Goal: Task Accomplishment & Management: Use online tool/utility

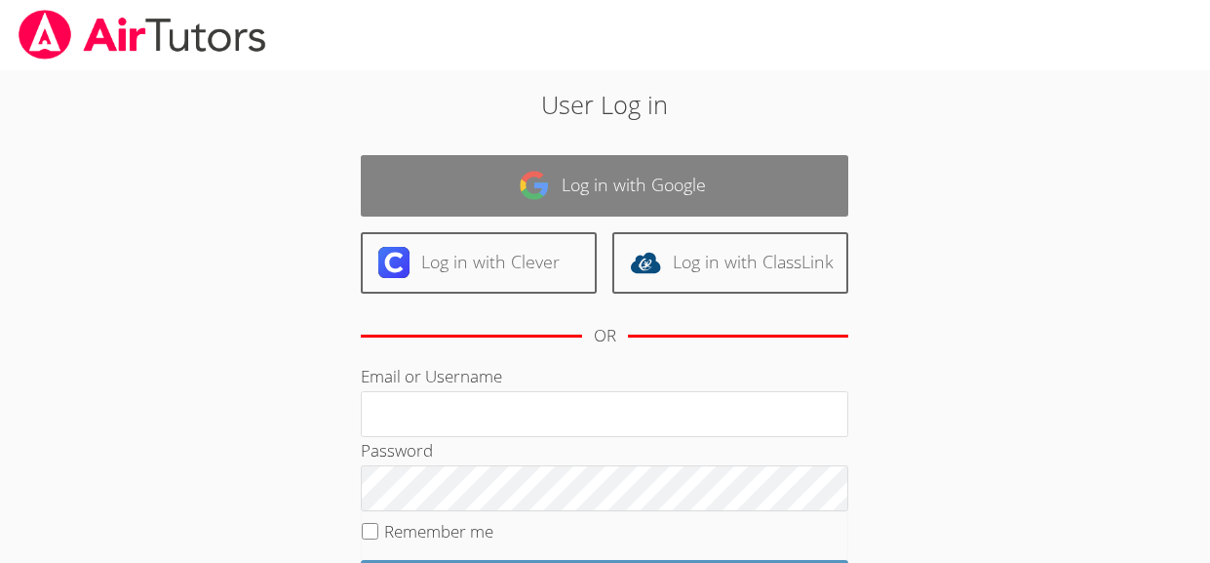
click at [499, 164] on link "Log in with Google" at bounding box center [605, 185] width 488 height 61
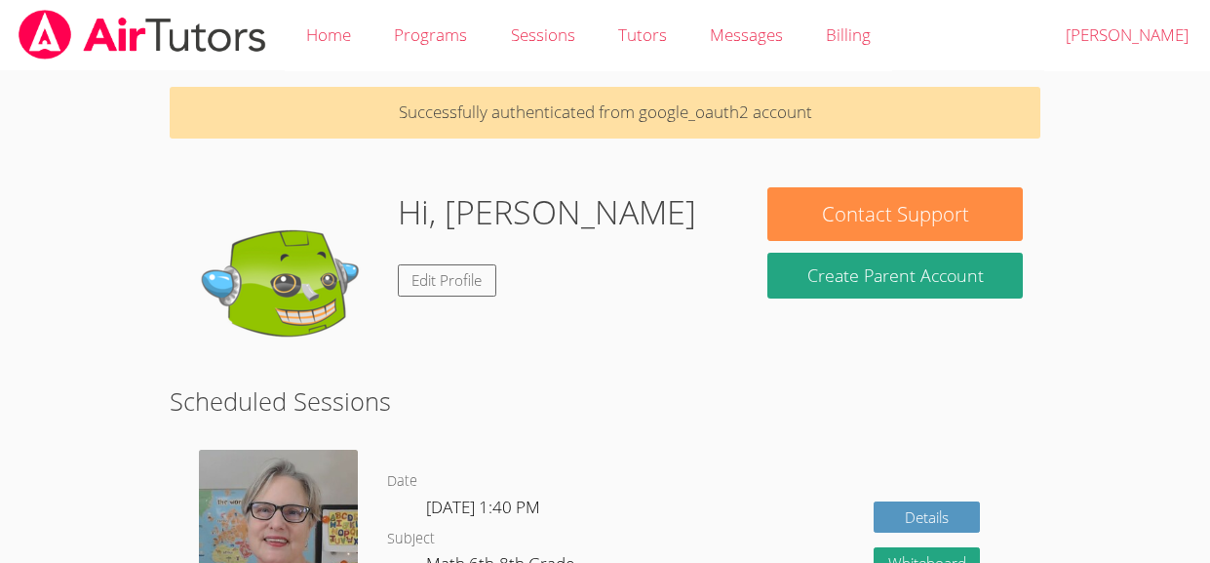
click at [552, 129] on p "Successfully authenticated from google_oauth2 account" at bounding box center [606, 113] width 872 height 52
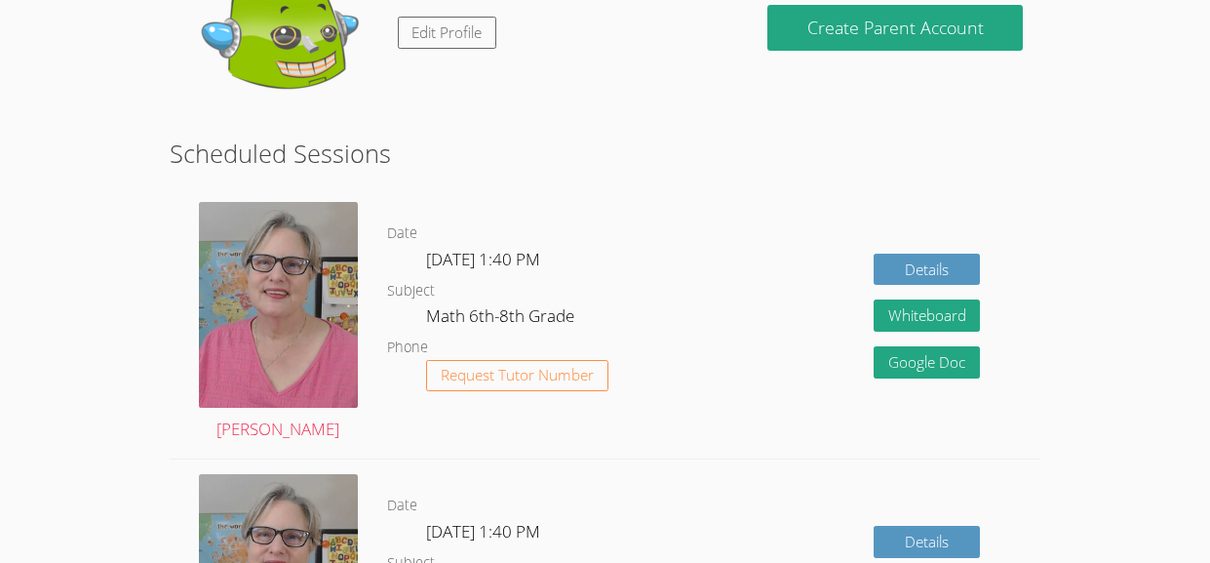
scroll to position [251, 0]
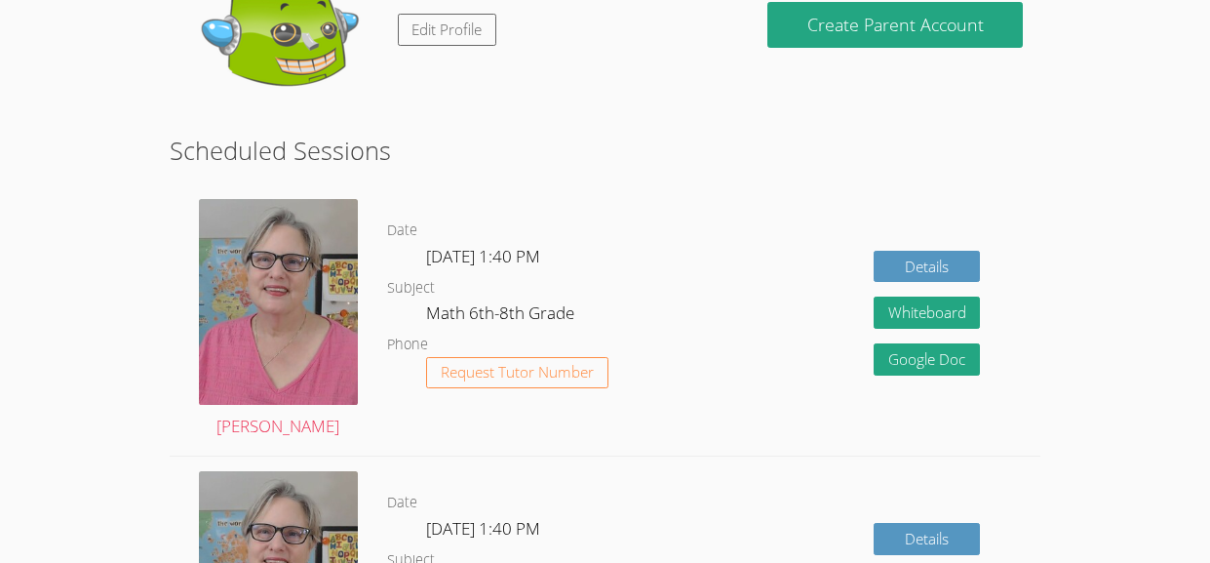
click at [617, 190] on div "Date Tue Sep 2, 1:40 PM Subject Math 6th-8th Grade Phone Request Tutor Number" at bounding box center [539, 319] width 305 height 271
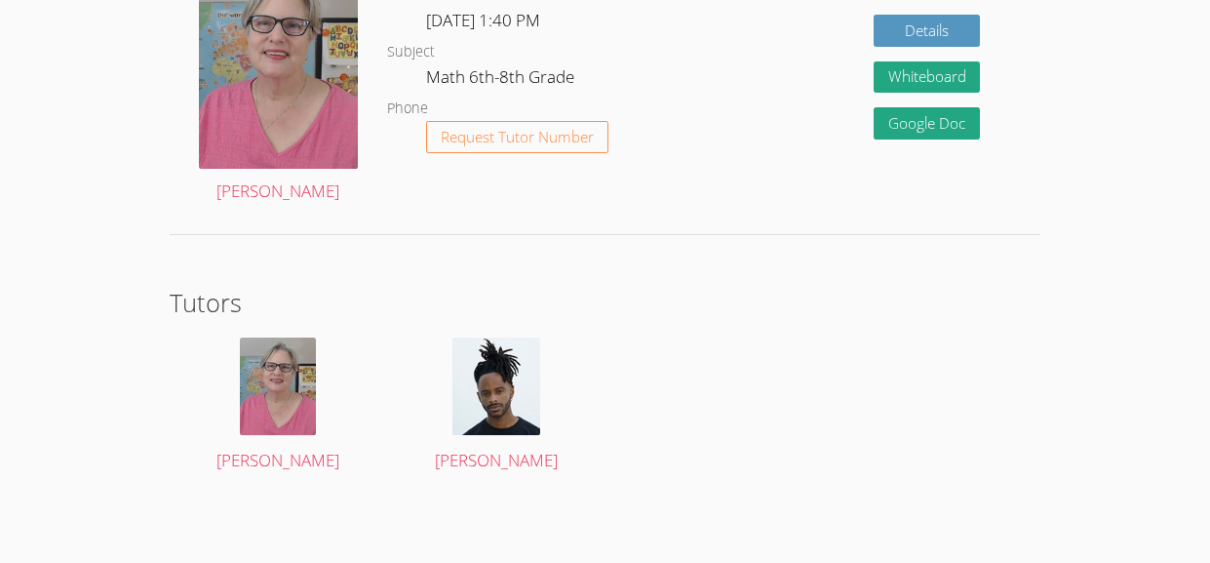
scroll to position [0, 0]
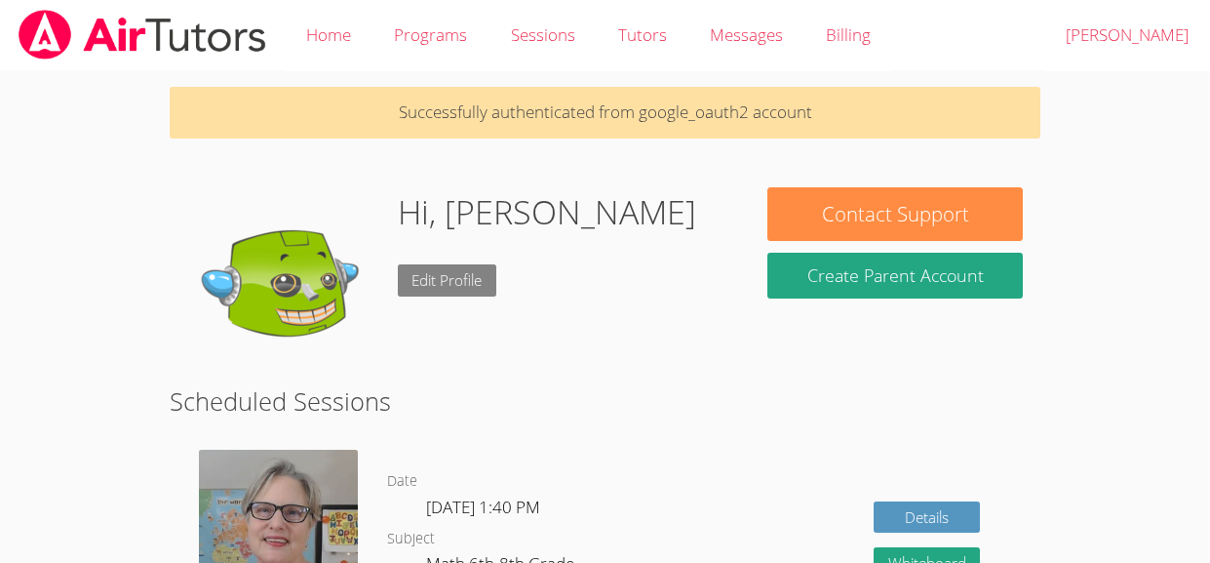
click at [417, 287] on link "Edit Profile" at bounding box center [447, 280] width 99 height 32
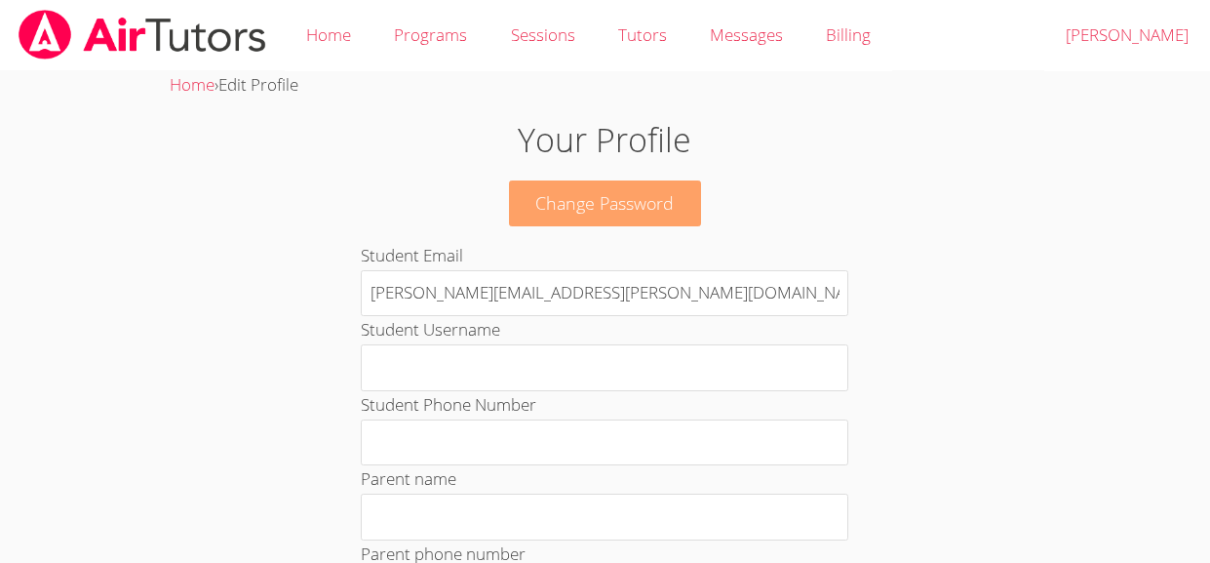
scroll to position [1079, 0]
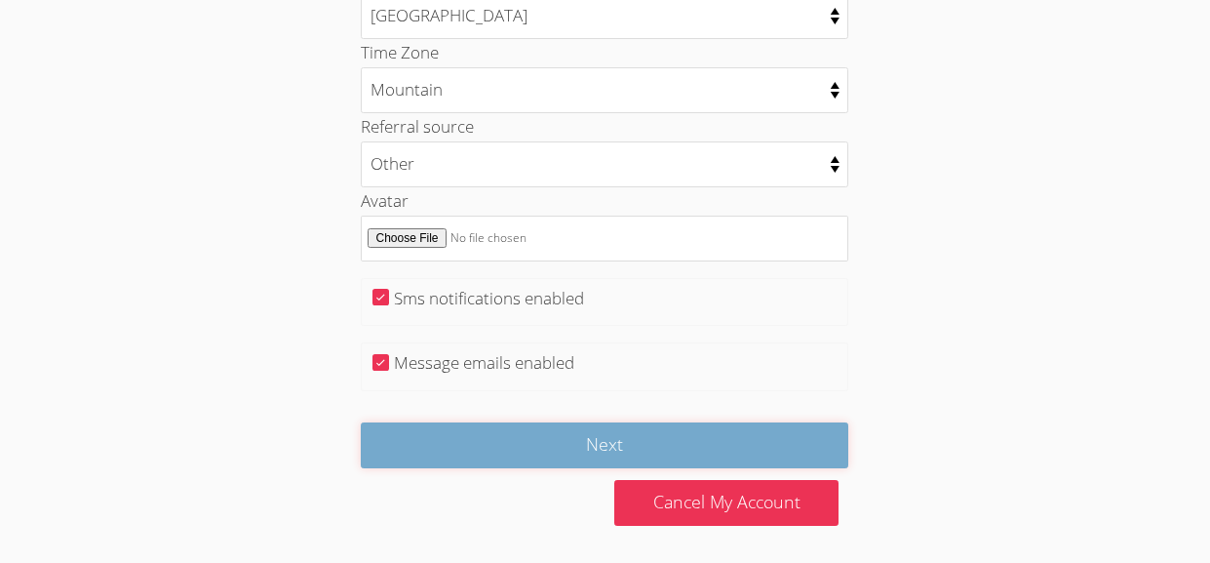
click at [603, 457] on input "Next" at bounding box center [605, 445] width 488 height 46
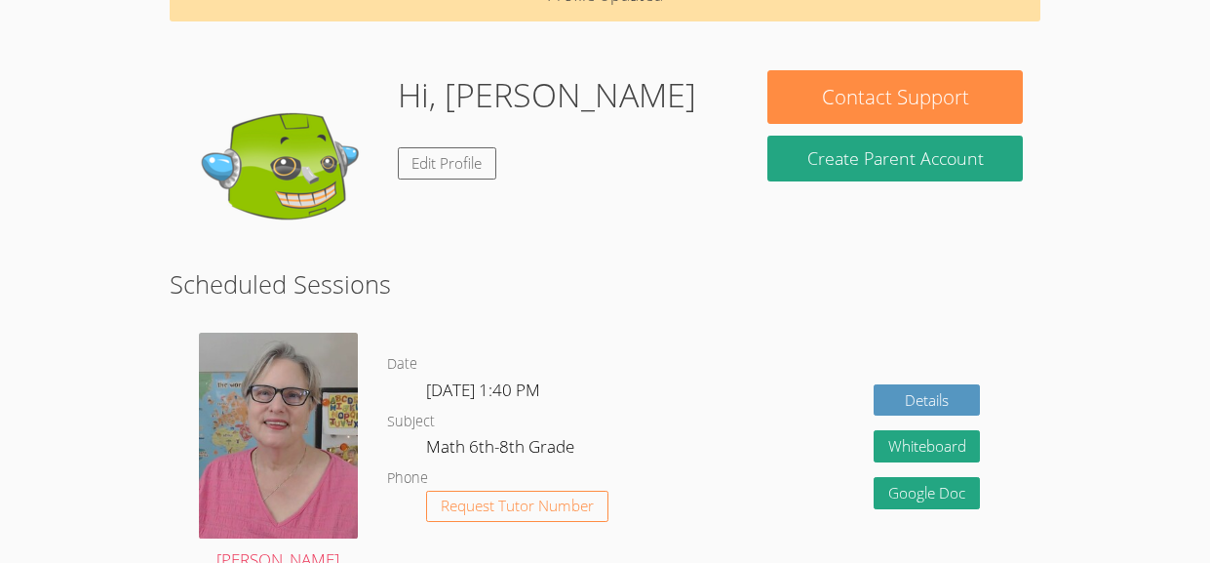
scroll to position [114, 0]
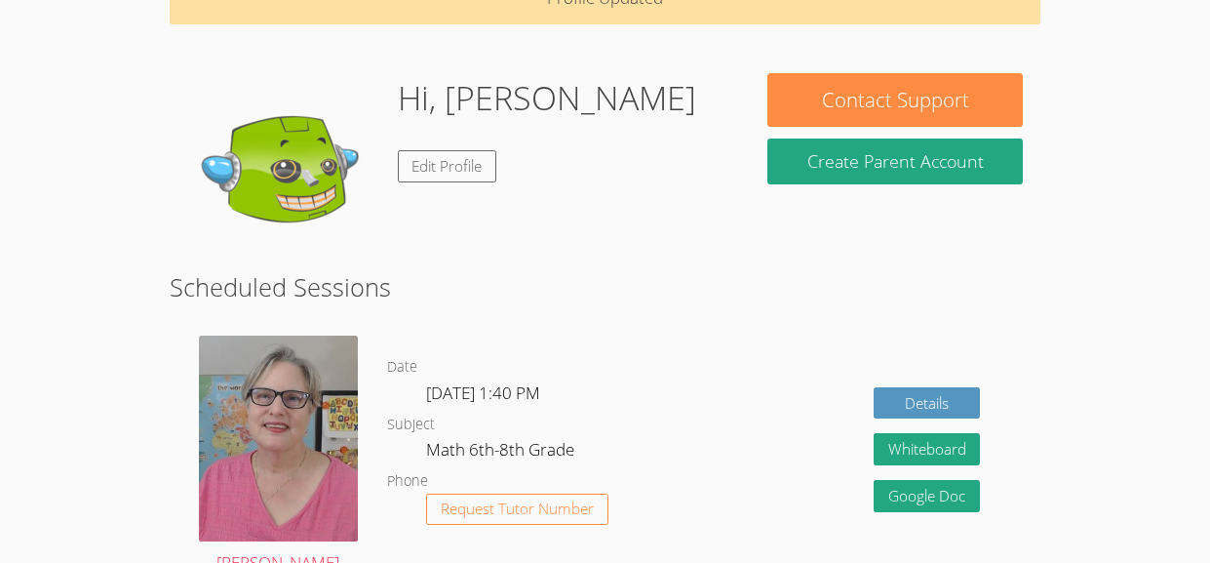
click at [391, 73] on div "Hi, Harper Edit Profile" at bounding box center [460, 170] width 546 height 195
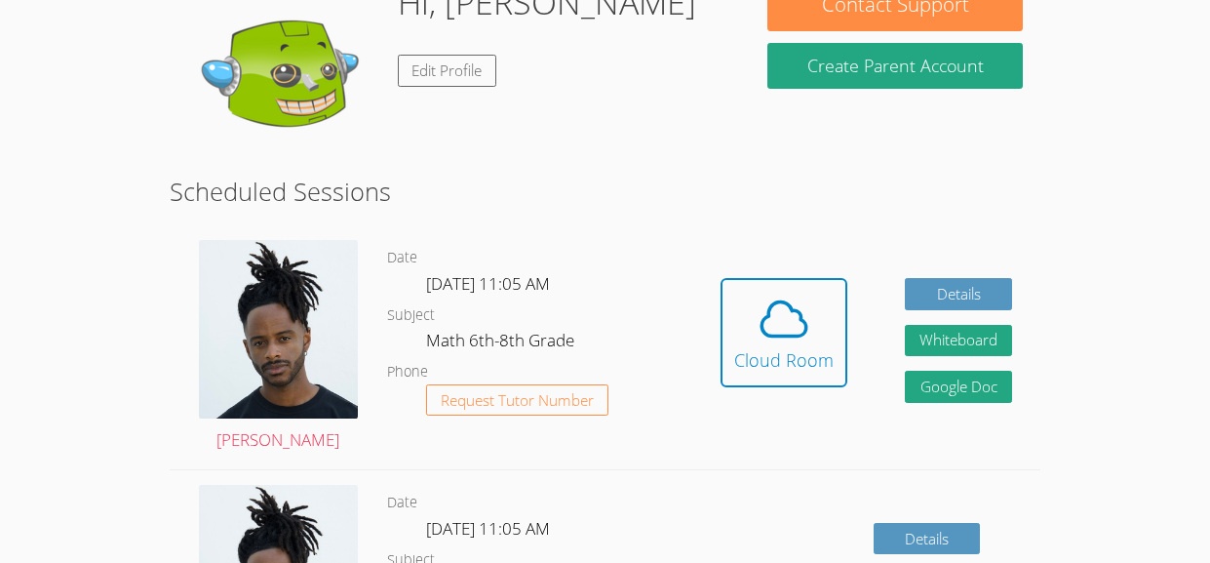
scroll to position [151, 0]
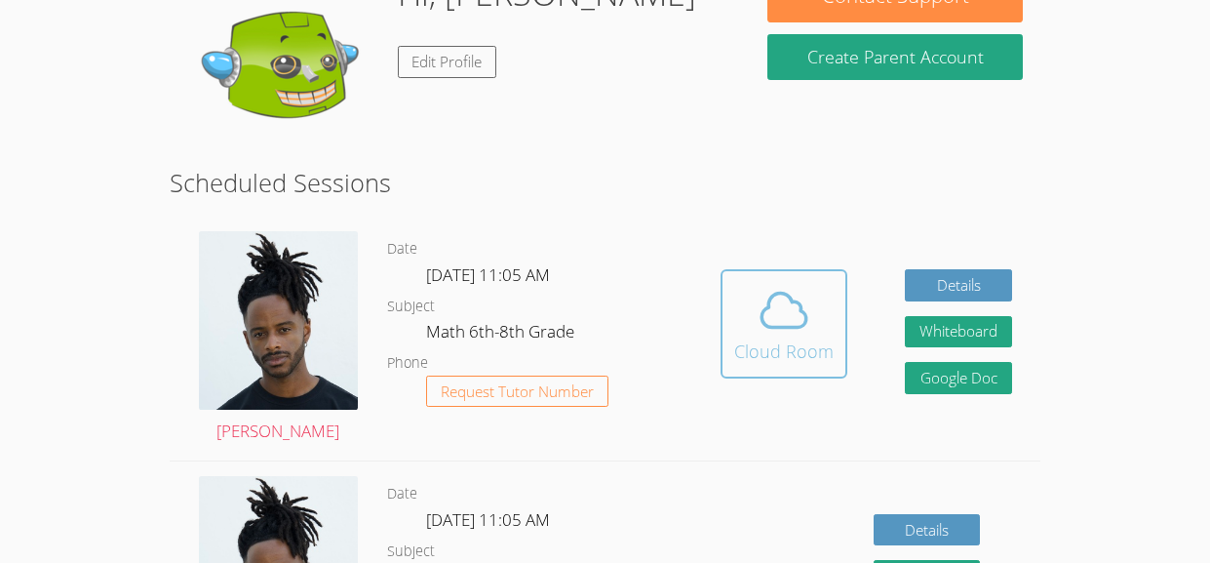
click at [747, 301] on span at bounding box center [783, 310] width 99 height 55
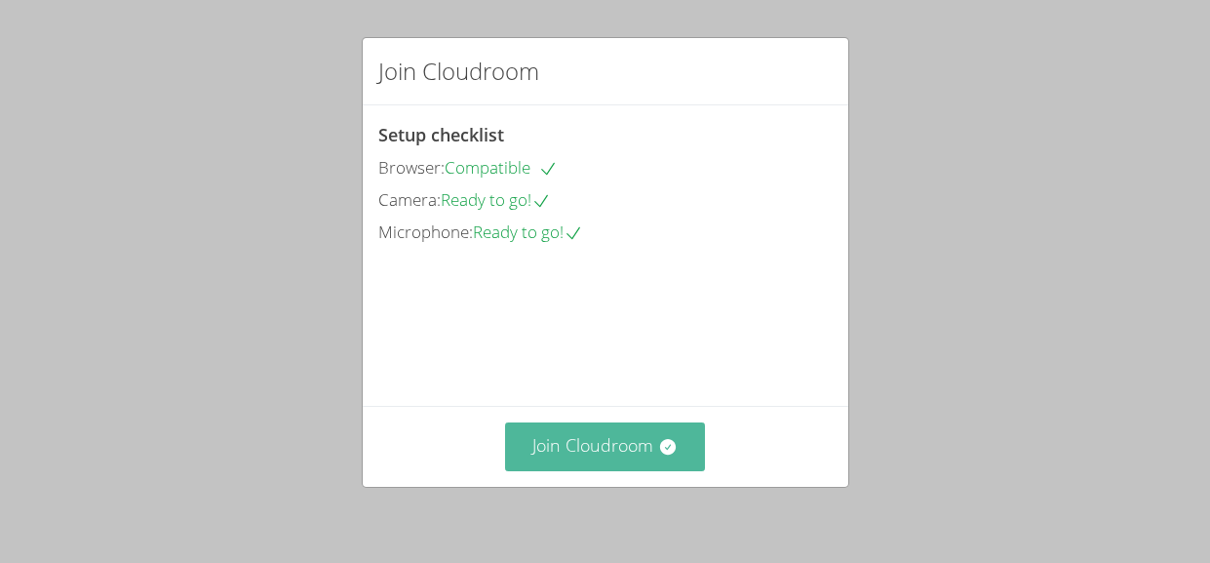
click at [569, 448] on button "Join Cloudroom" at bounding box center [605, 446] width 200 height 48
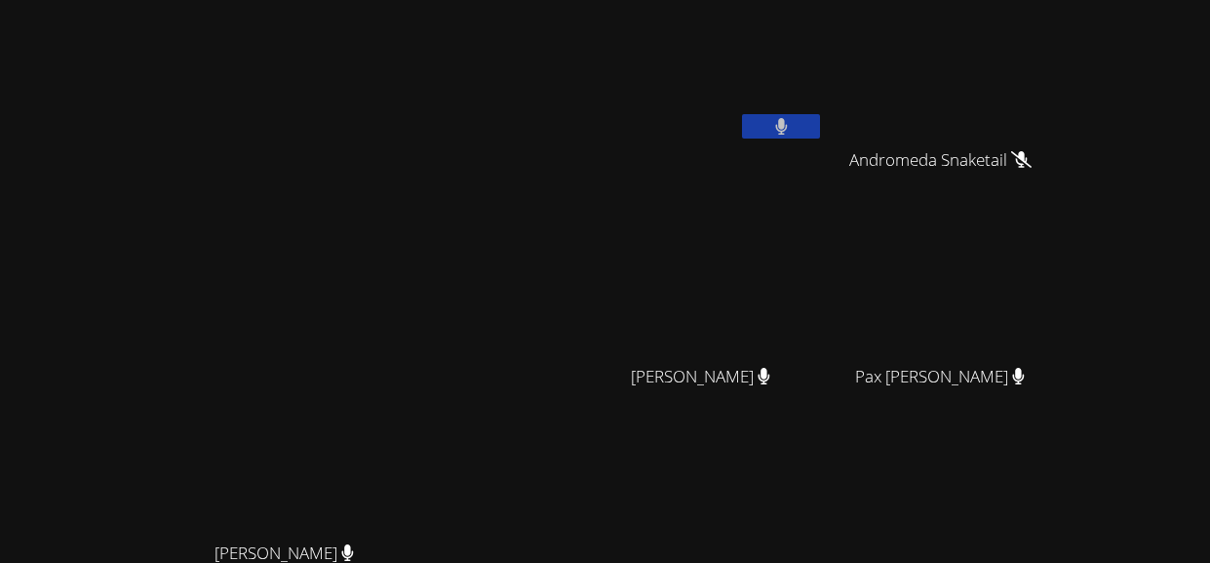
click at [788, 122] on icon at bounding box center [781, 126] width 13 height 17
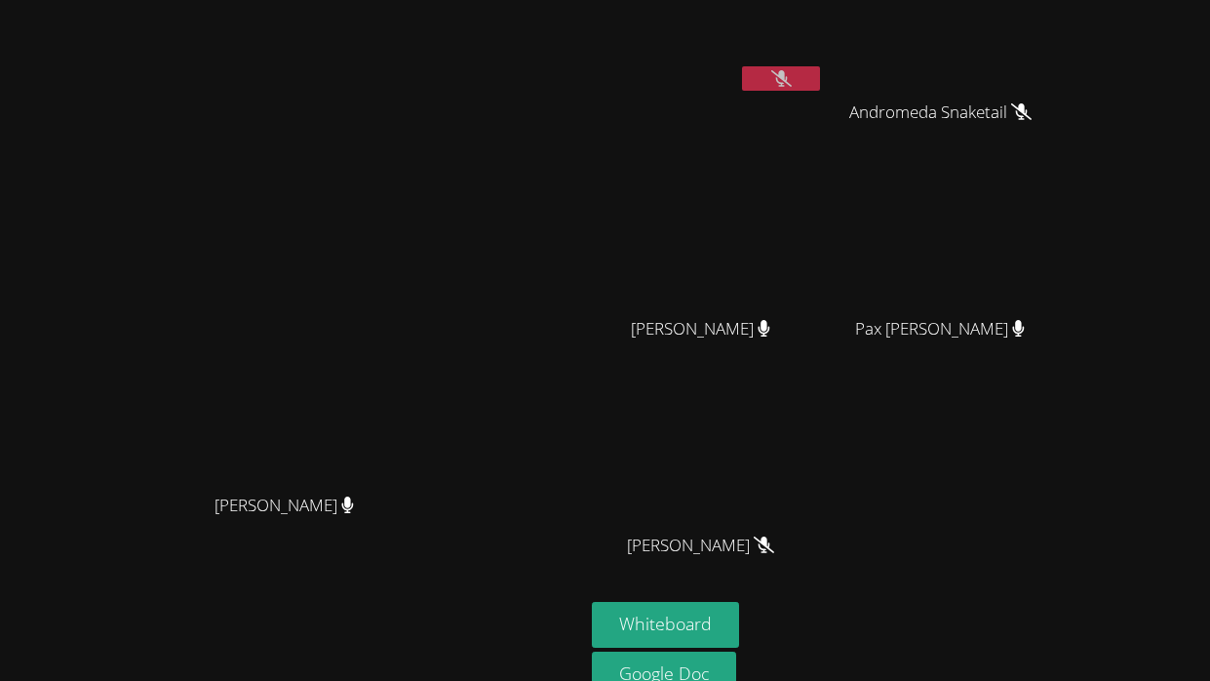
scroll to position [140, 0]
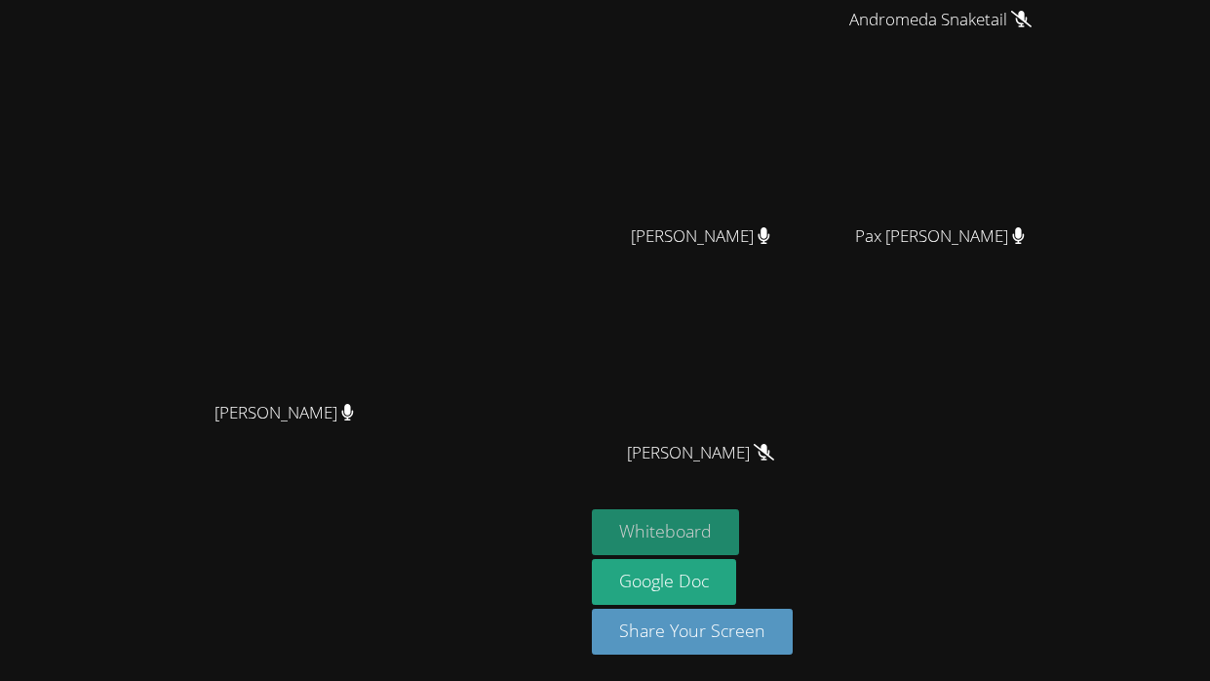
click at [739, 513] on button "Whiteboard" at bounding box center [665, 532] width 147 height 46
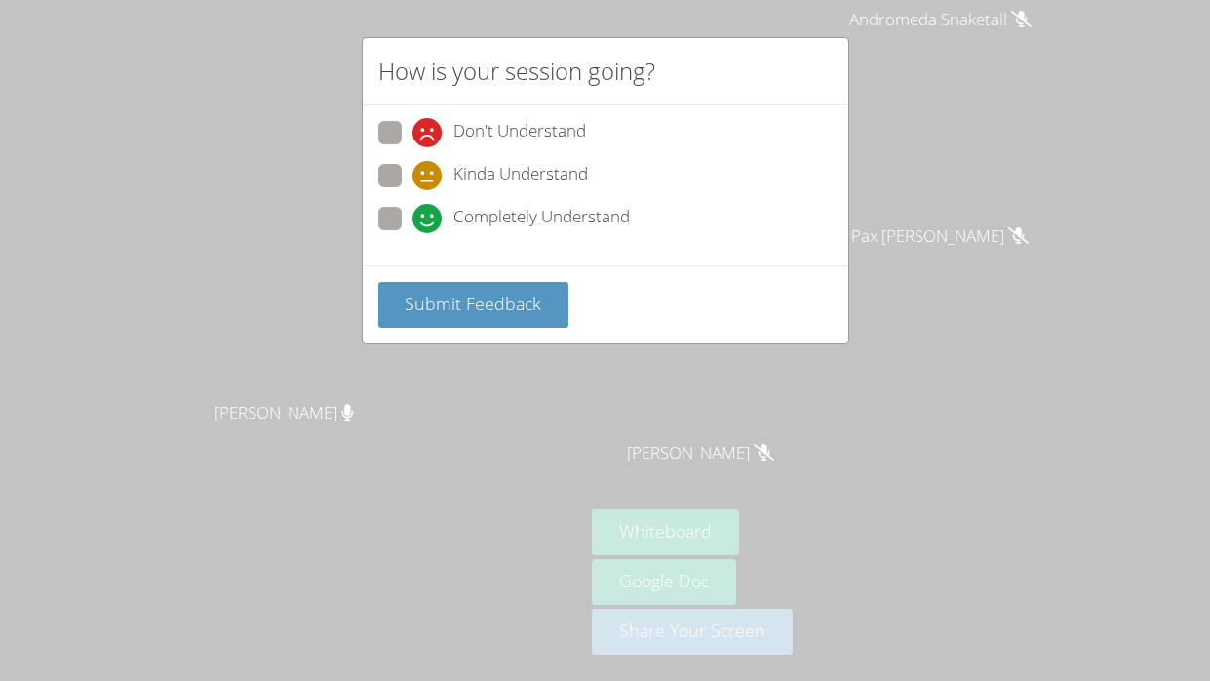
click at [412, 233] on span at bounding box center [412, 233] width 0 height 0
click at [412, 222] on input "Completely Understand" at bounding box center [420, 215] width 17 height 17
radio input "true"
click at [438, 299] on span "Submit Feedback" at bounding box center [473, 303] width 137 height 23
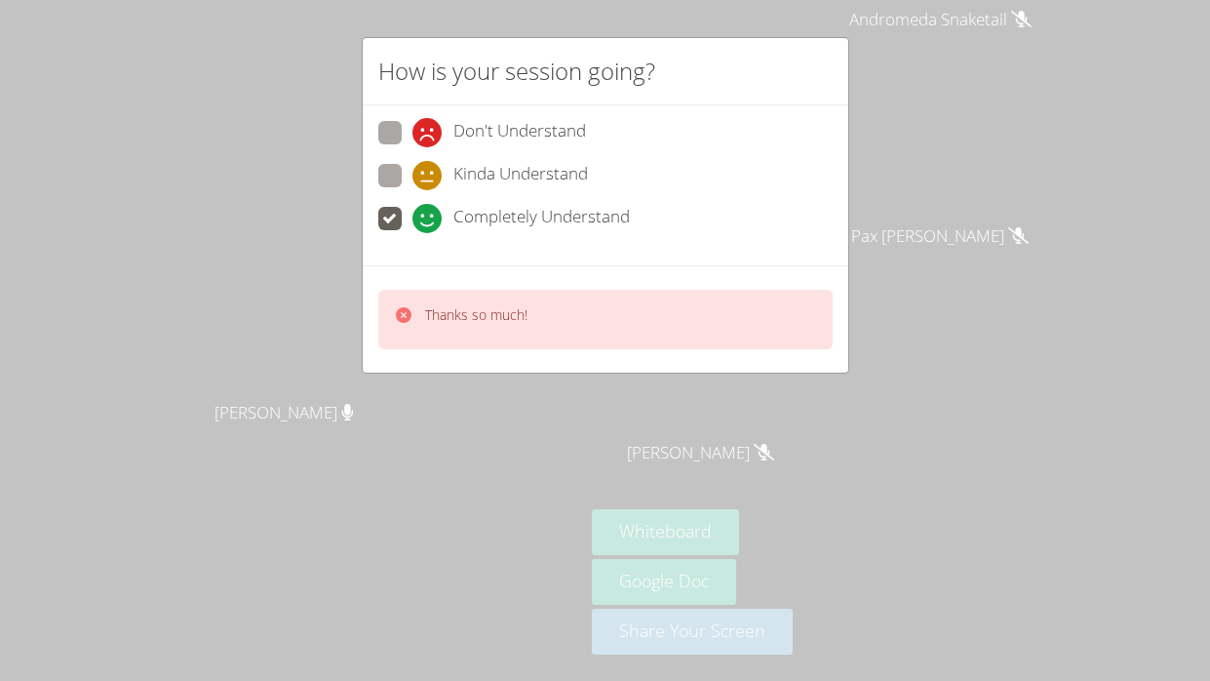
click at [455, 407] on div "How is your session going? Don't Understand Kinda Understand Completely Underst…" at bounding box center [605, 340] width 1210 height 681
click at [563, 310] on div "Thanks so much!" at bounding box center [605, 319] width 454 height 59
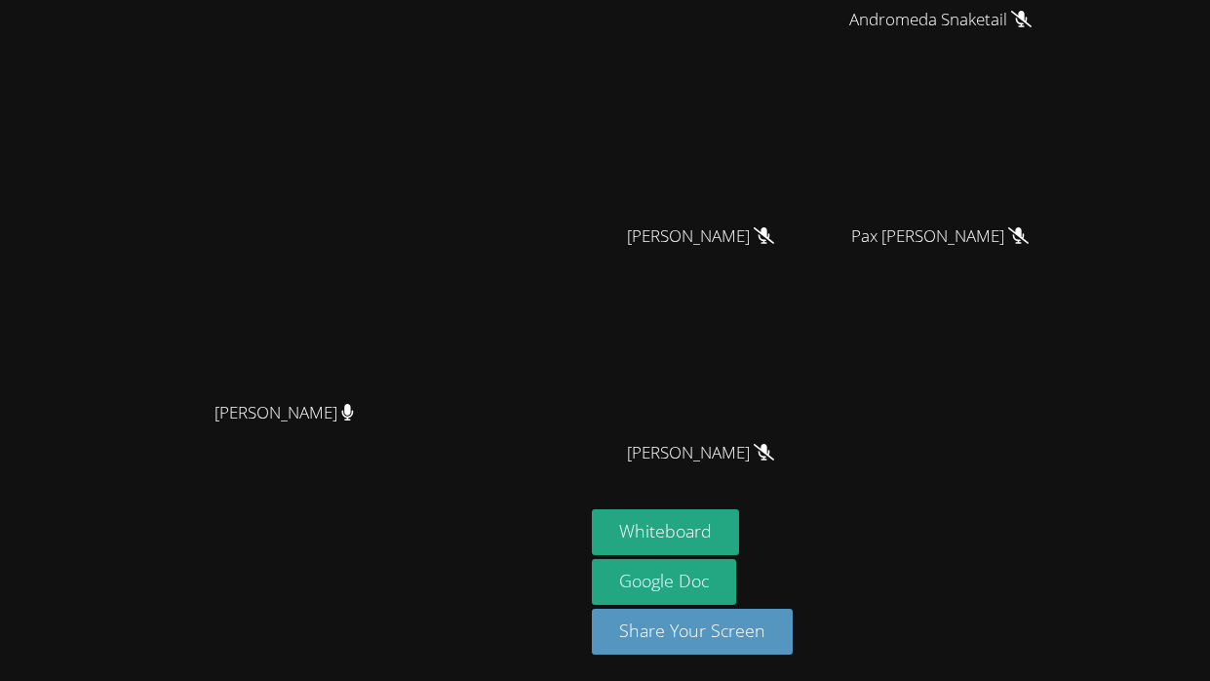
scroll to position [0, 0]
